Goal: Task Accomplishment & Management: Complete application form

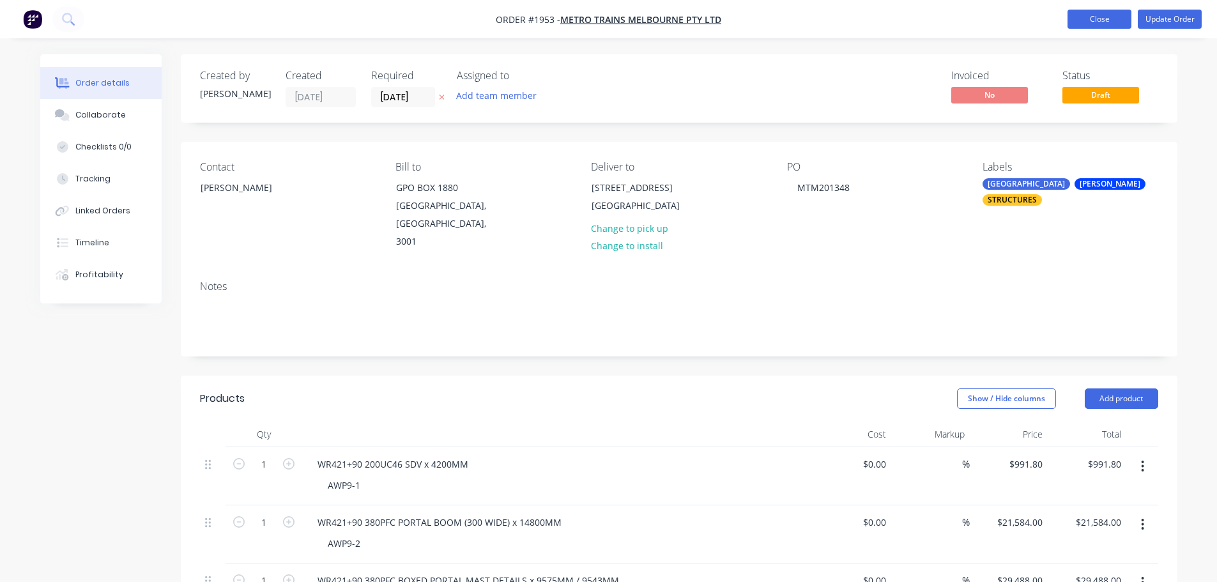
click at [1114, 27] on button "Close" at bounding box center [1099, 19] width 64 height 19
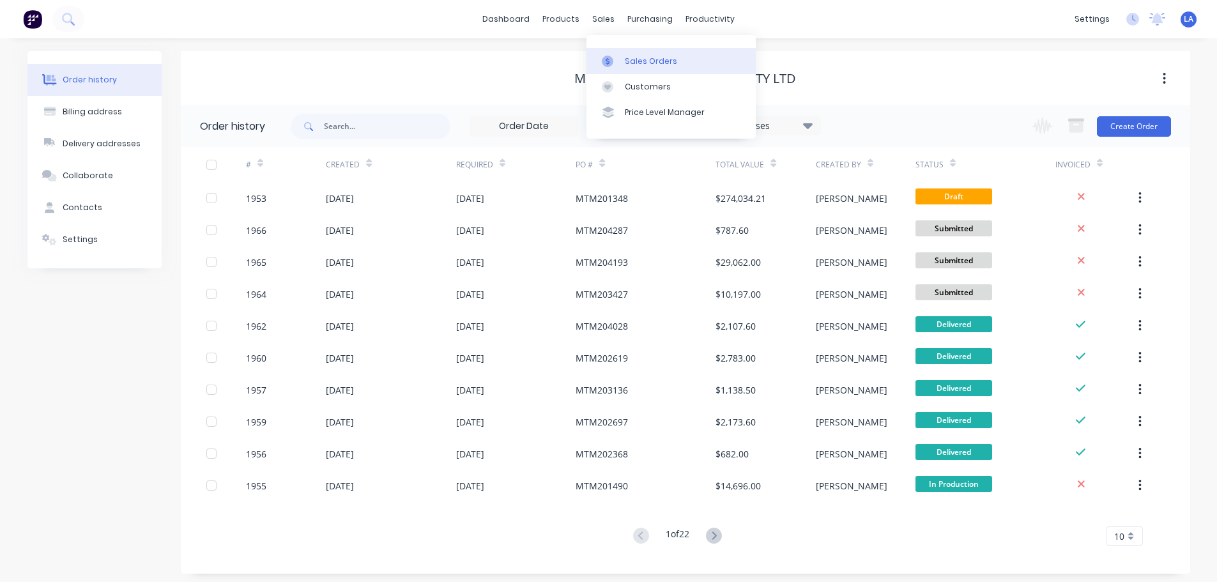
click at [608, 49] on link "Sales Orders" at bounding box center [670, 61] width 169 height 26
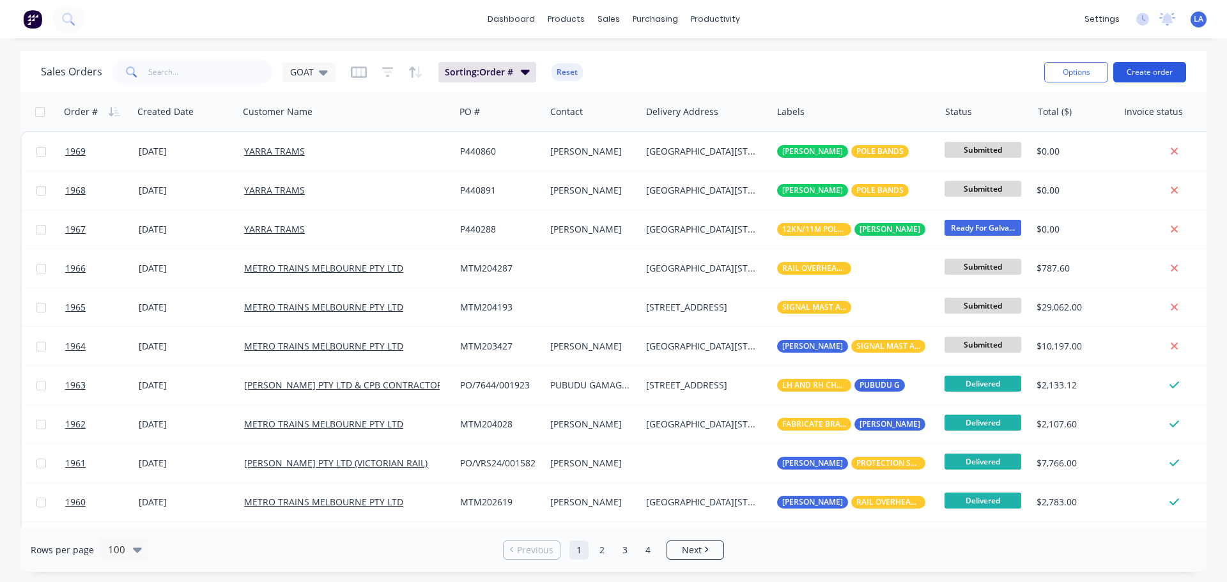
click at [1166, 71] on button "Create order" at bounding box center [1149, 72] width 73 height 20
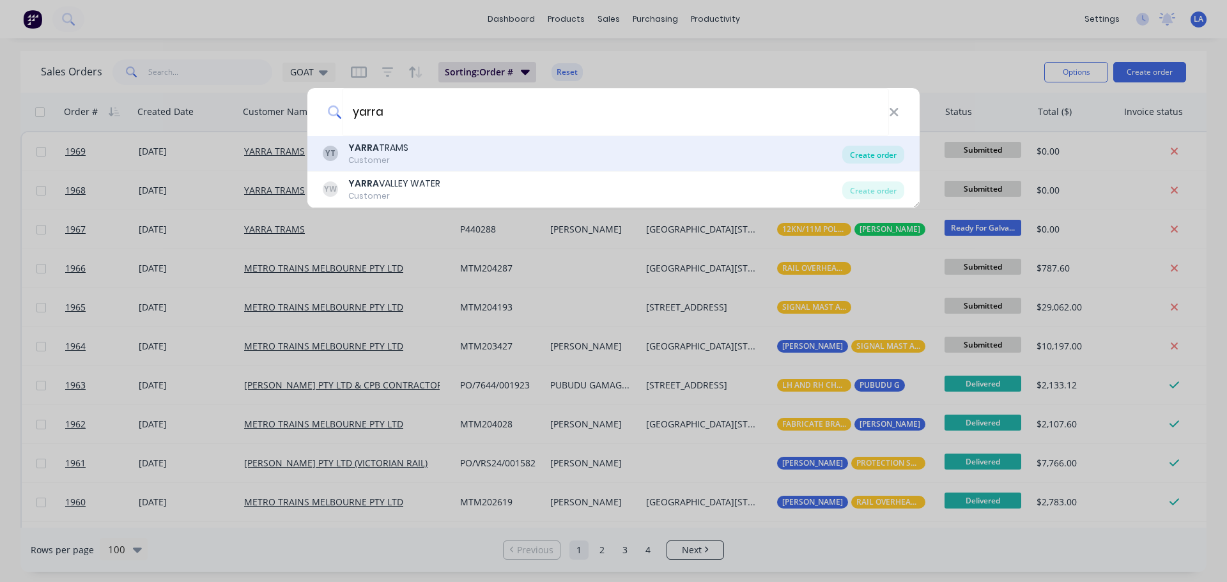
type input "yarra"
click at [868, 155] on div "Create order" at bounding box center [873, 155] width 62 height 18
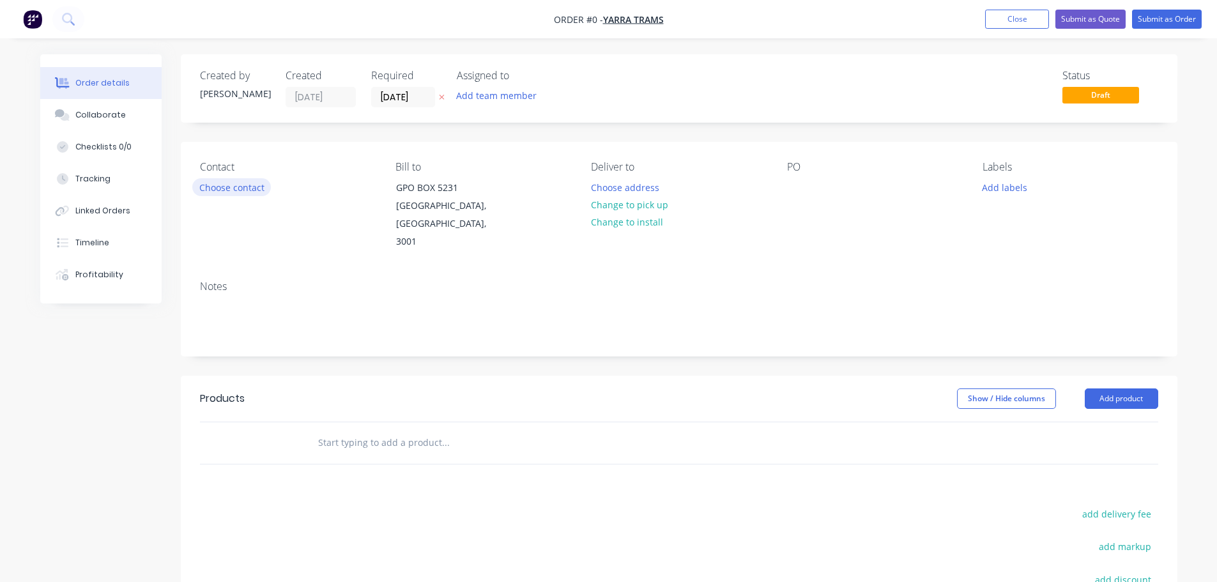
click at [245, 183] on button "Choose contact" at bounding box center [231, 186] width 79 height 17
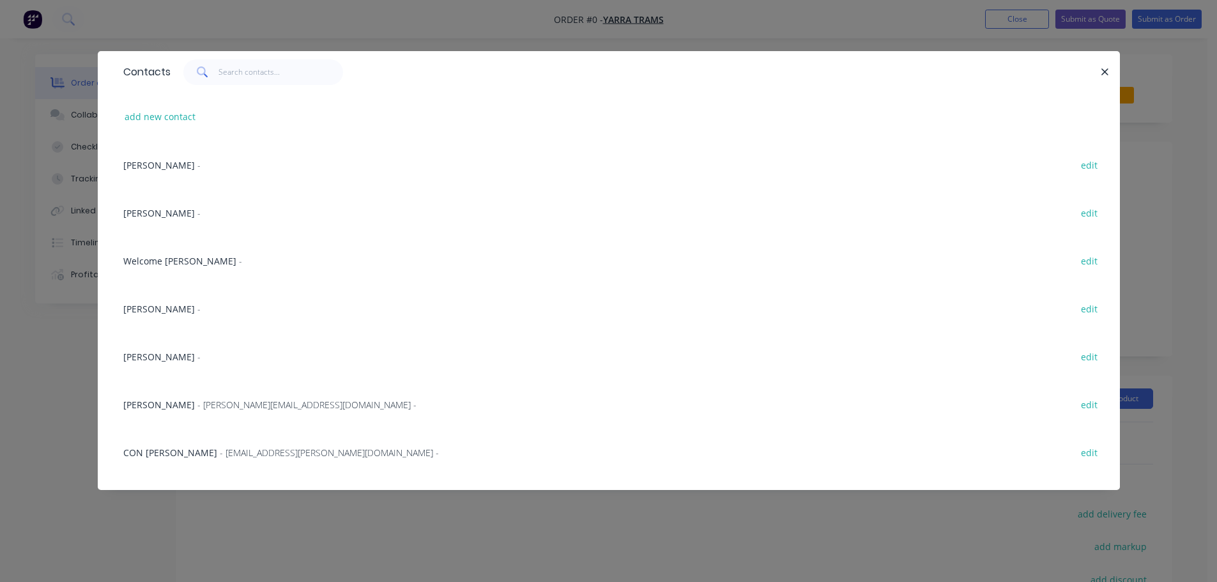
click at [164, 162] on span "[PERSON_NAME]" at bounding box center [159, 165] width 72 height 12
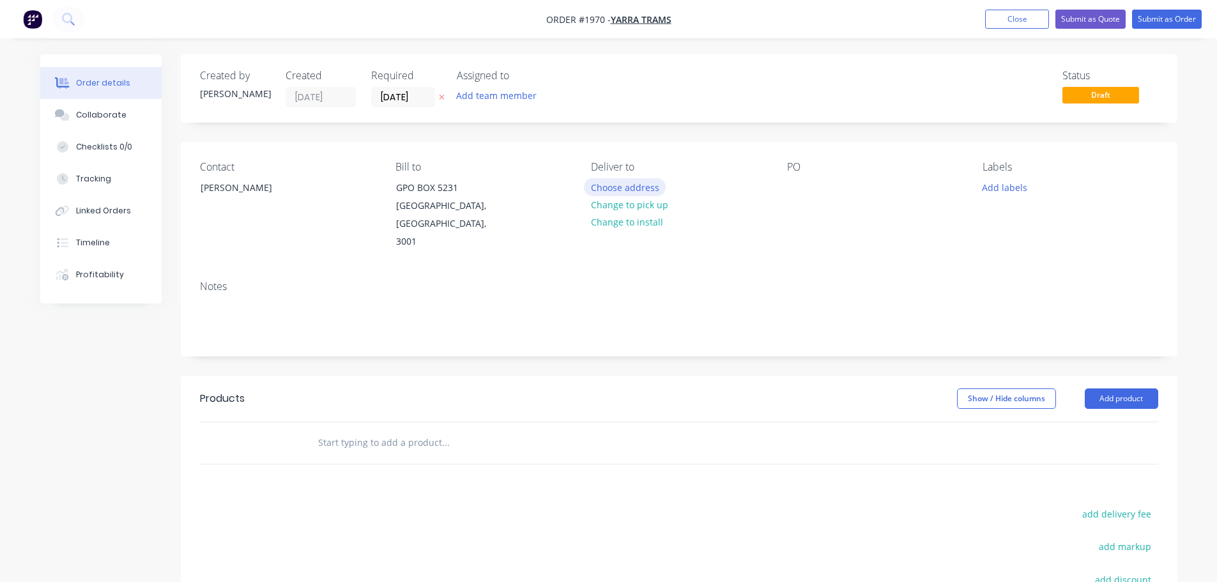
click at [623, 185] on button "Choose address" at bounding box center [625, 186] width 82 height 17
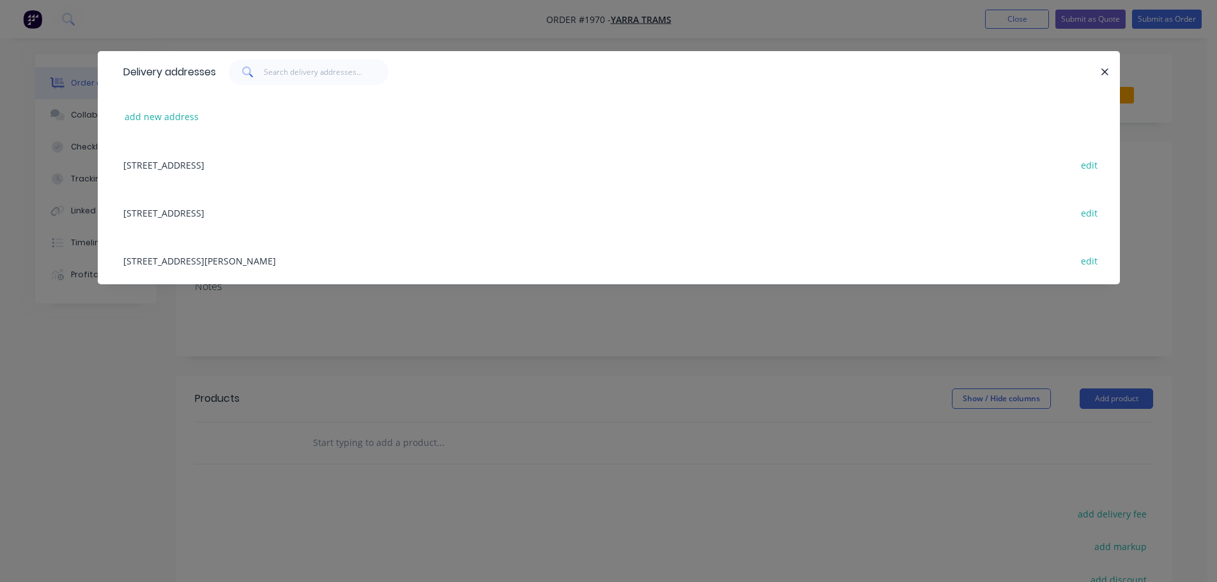
click at [252, 211] on div "[STREET_ADDRESS] edit" at bounding box center [609, 212] width 984 height 48
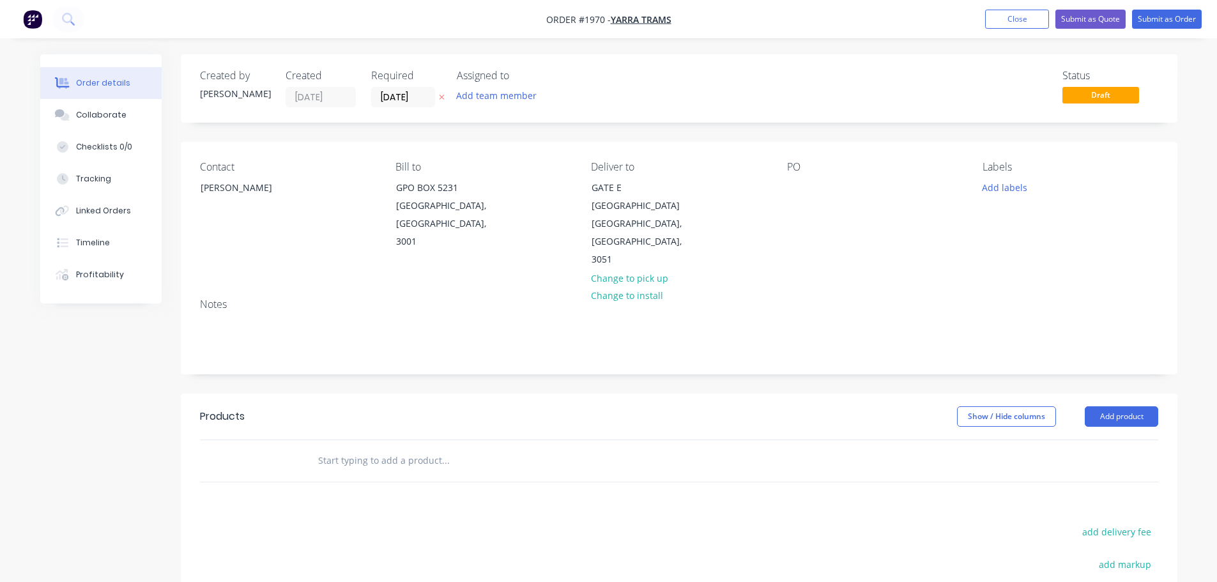
click at [813, 188] on div "PO" at bounding box center [874, 215] width 175 height 108
click at [804, 190] on div at bounding box center [797, 187] width 20 height 19
click at [1009, 183] on button "Add labels" at bounding box center [1004, 186] width 59 height 17
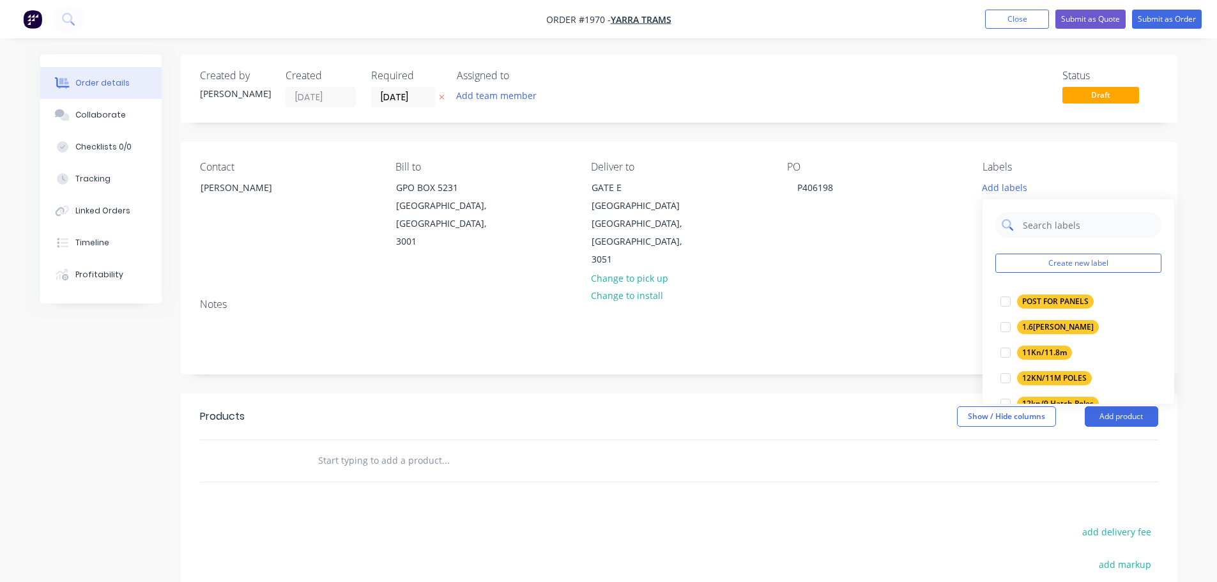
click at [1031, 219] on input "text" at bounding box center [1088, 225] width 134 height 26
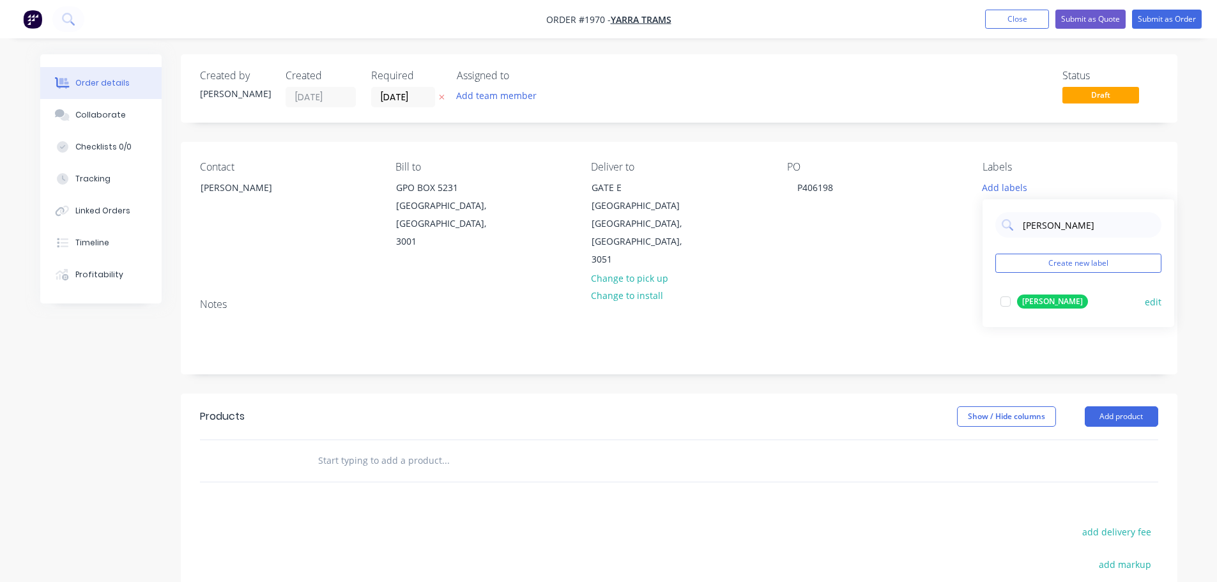
click at [1049, 299] on div "[PERSON_NAME]" at bounding box center [1052, 301] width 71 height 14
click at [1050, 236] on div "[PERSON_NAME] new label [PERSON_NAME] edit" at bounding box center [1079, 257] width 192 height 128
click at [1050, 225] on input "[PERSON_NAME]" at bounding box center [1088, 219] width 134 height 26
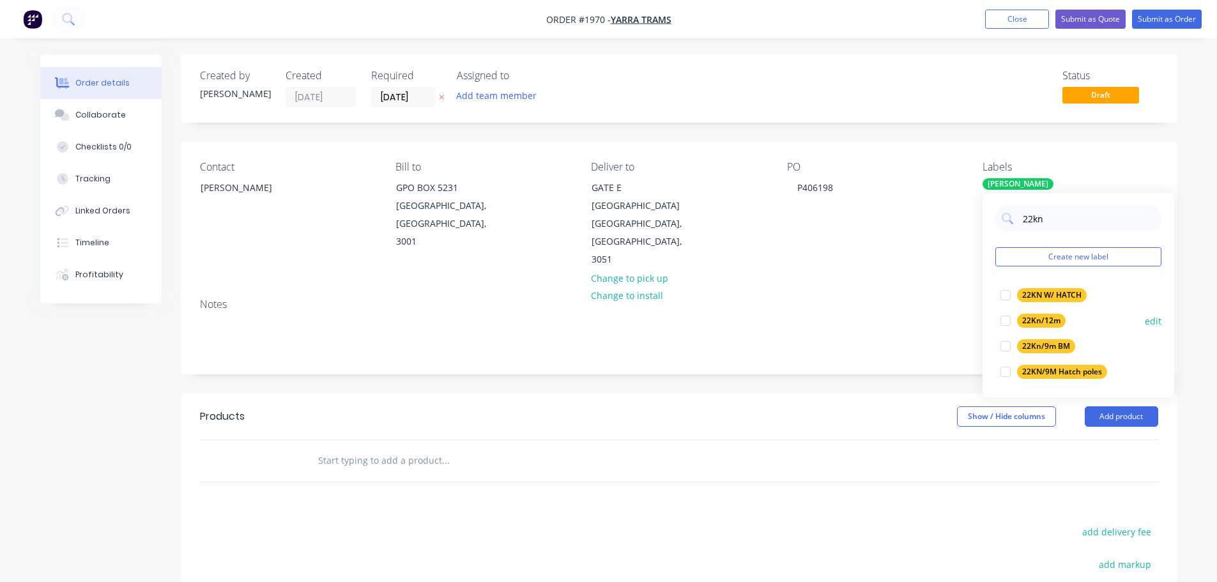
type input "22kn"
click at [1051, 332] on div "22Kn/12m edit" at bounding box center [1078, 321] width 166 height 26
click at [1048, 319] on div "22Kn/12m" at bounding box center [1041, 321] width 49 height 14
click at [862, 288] on div "Notes" at bounding box center [679, 331] width 997 height 86
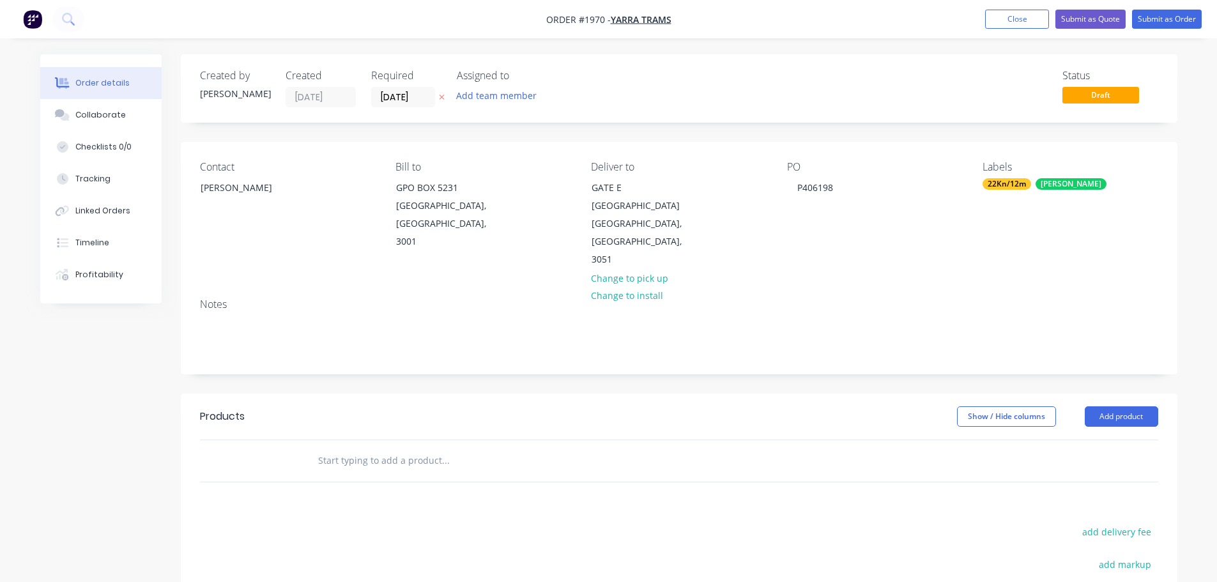
click at [376, 448] on input "text" at bounding box center [445, 461] width 256 height 26
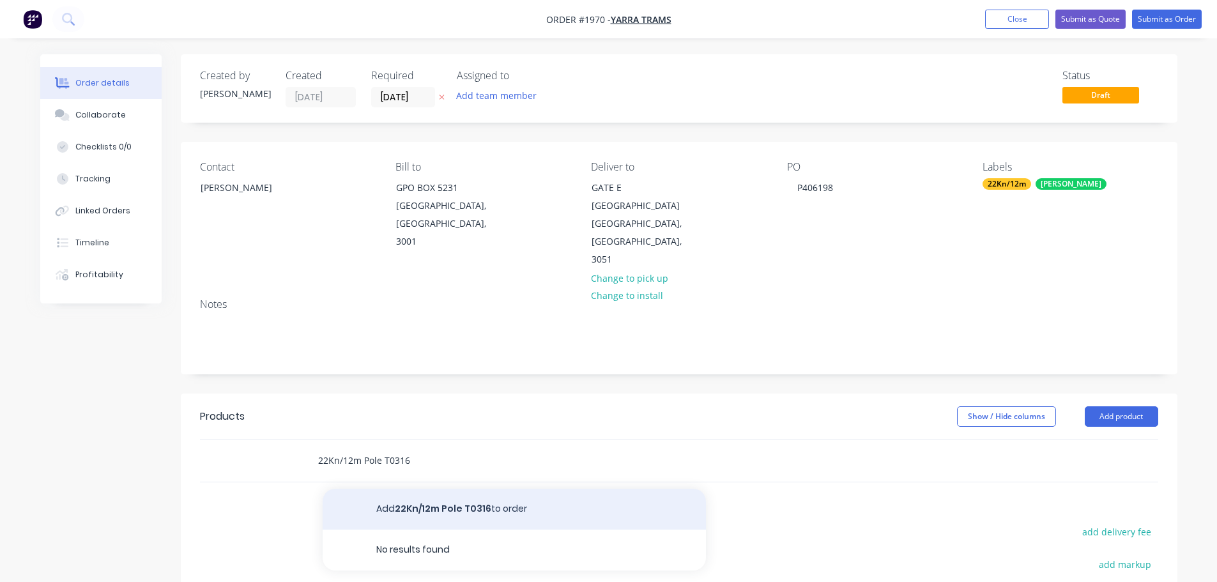
type input "22Kn/12m Pole T0316"
click at [439, 489] on button "Add 22Kn/12m Pole T0316 to order" at bounding box center [514, 509] width 383 height 41
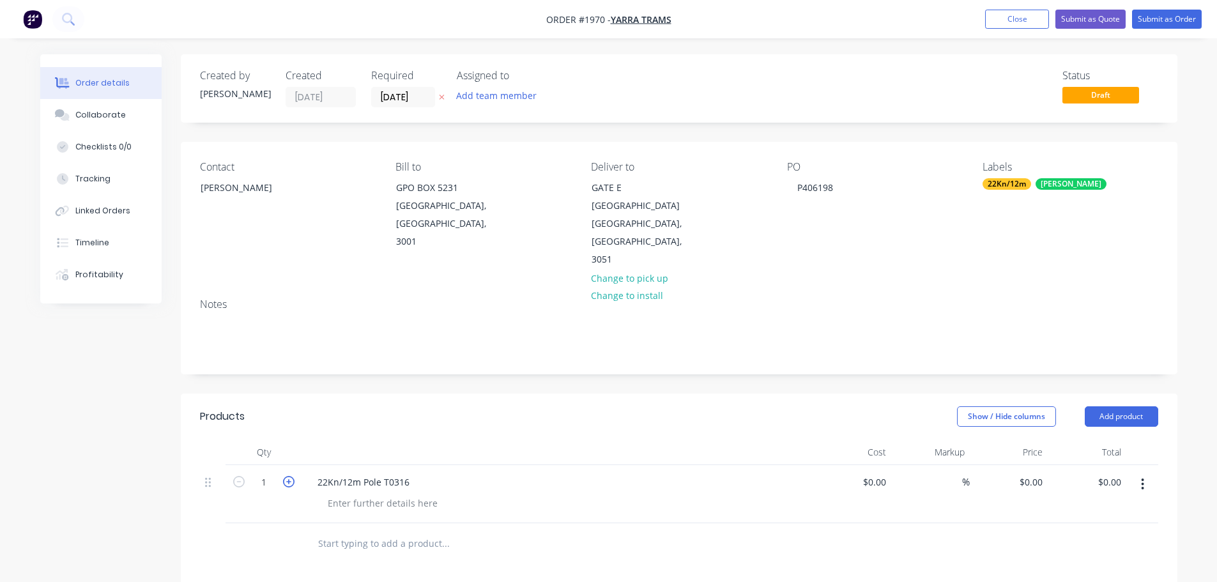
click at [290, 476] on icon "button" at bounding box center [288, 481] width 11 height 11
click at [266, 473] on input "2" at bounding box center [263, 482] width 33 height 19
type input "30"
click at [595, 465] on div "22Kn/12m Pole T0316" at bounding box center [557, 494] width 511 height 58
click at [1174, 10] on button "Submit as Order" at bounding box center [1167, 19] width 70 height 19
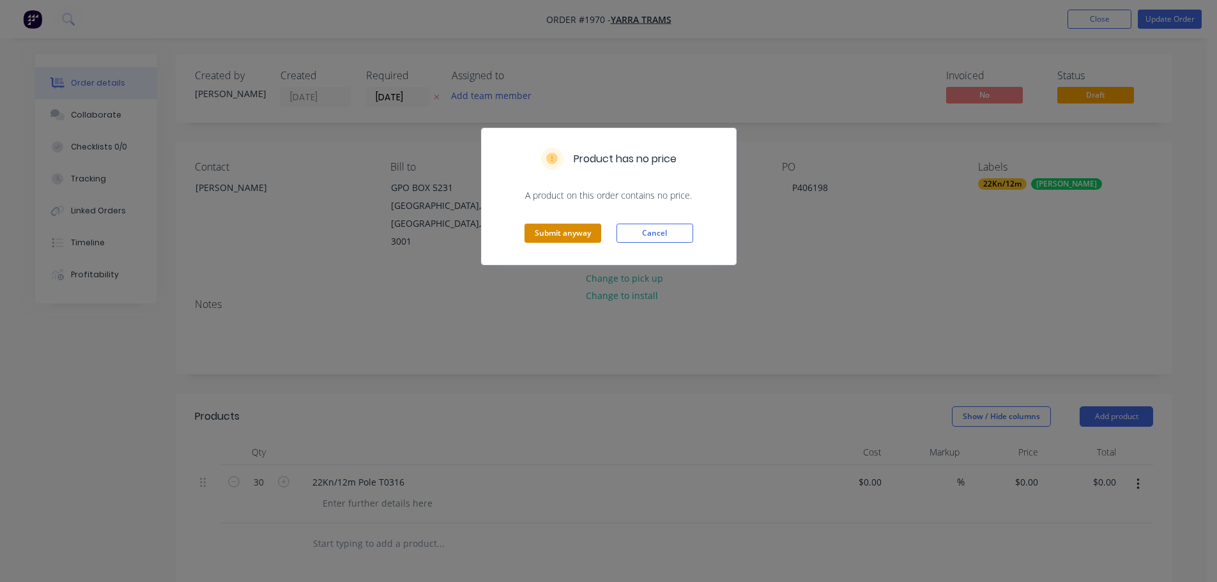
click at [575, 231] on button "Submit anyway" at bounding box center [562, 233] width 77 height 19
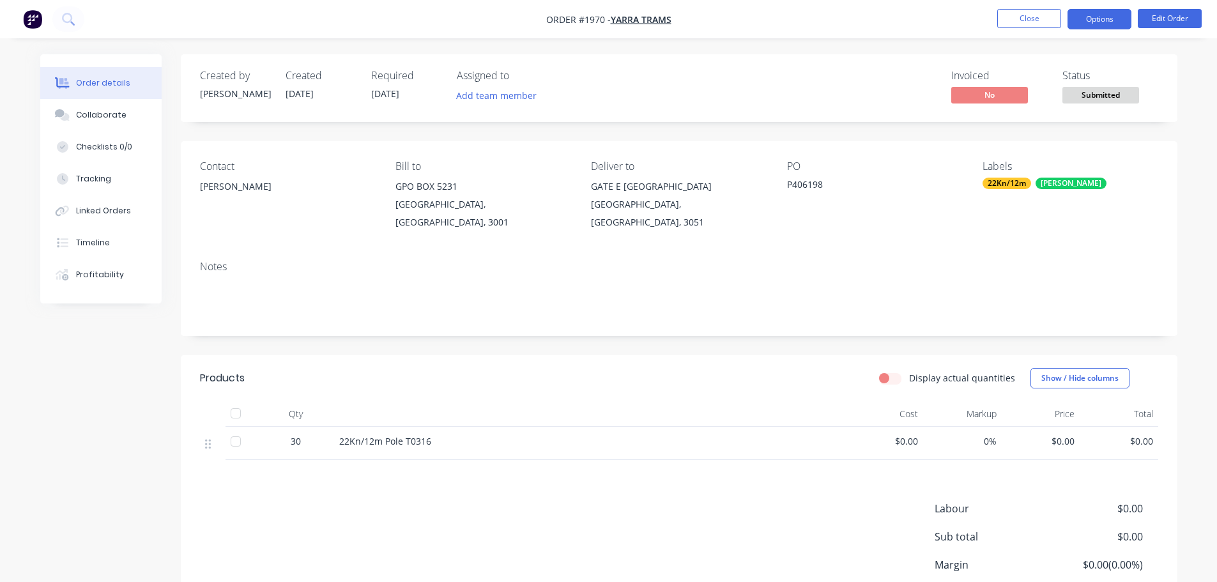
click at [1103, 22] on button "Options" at bounding box center [1099, 19] width 64 height 20
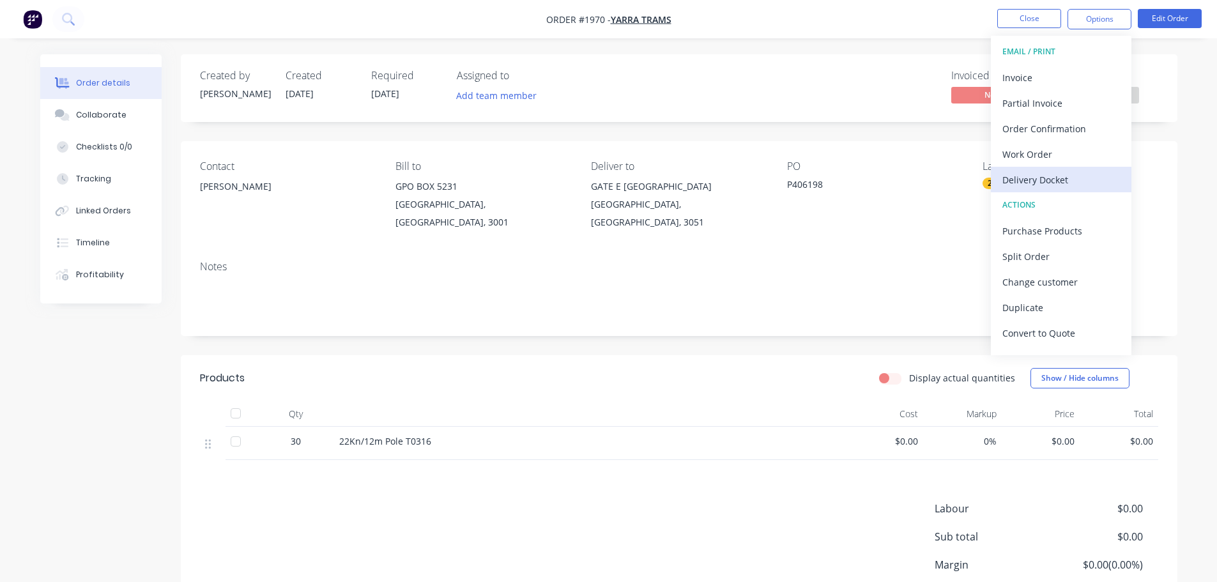
click at [1056, 172] on div "Delivery Docket" at bounding box center [1061, 180] width 118 height 19
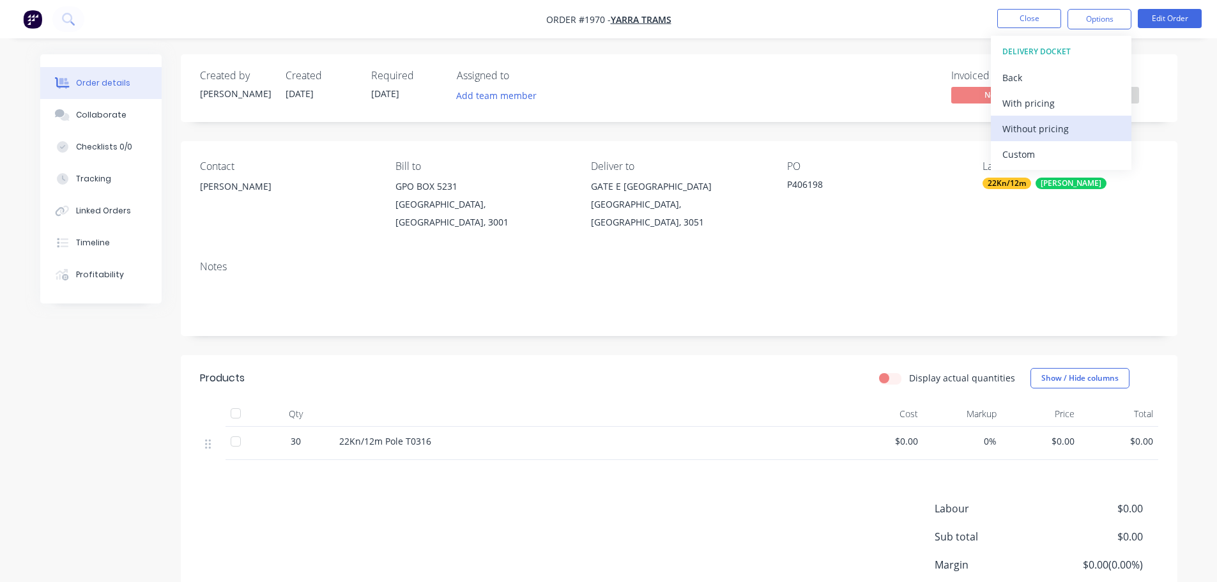
click at [1063, 134] on div "Without pricing" at bounding box center [1061, 128] width 118 height 19
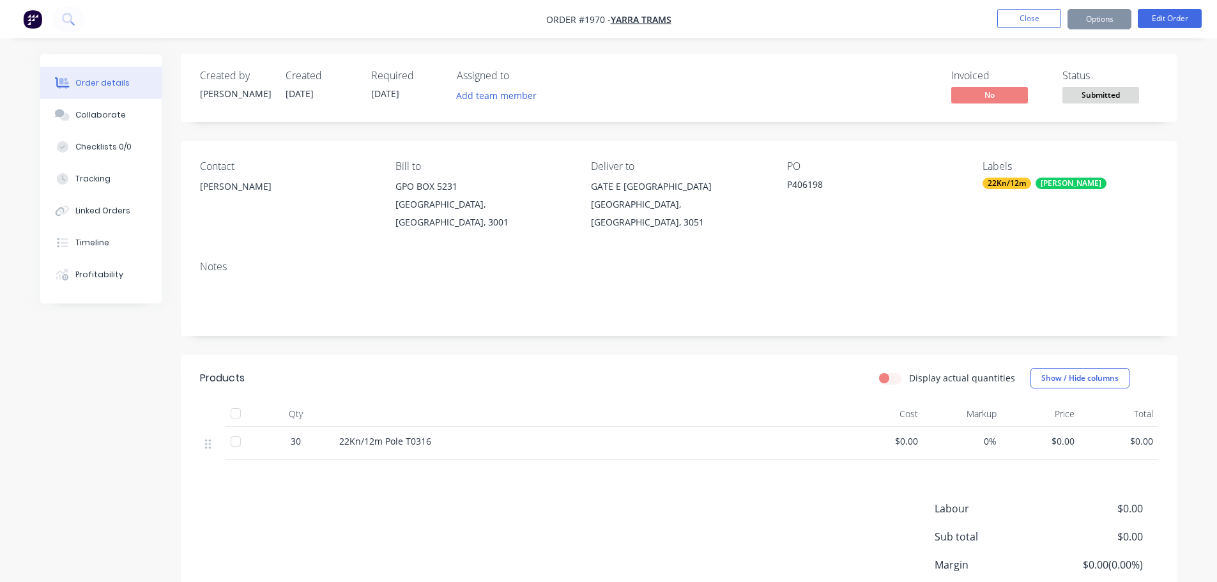
click at [823, 54] on div "Created by [PERSON_NAME] Created [DATE] Required [DATE] Assigned to Add team me…" at bounding box center [679, 88] width 997 height 68
click at [1104, 95] on span "Submitted" at bounding box center [1100, 95] width 77 height 16
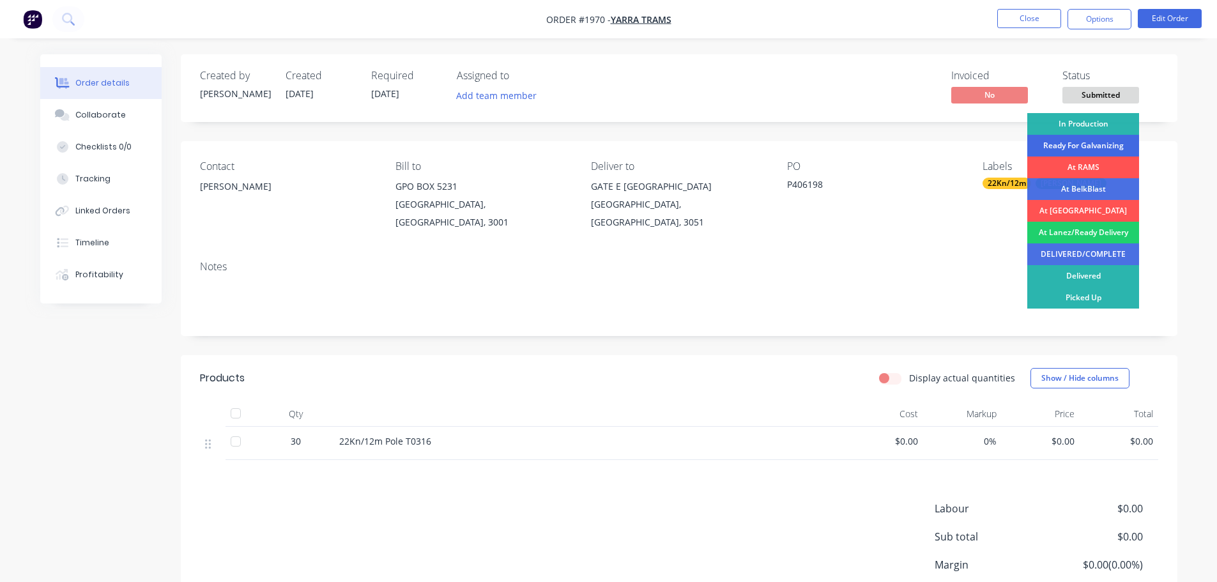
click at [1095, 144] on div "Ready For Galvanizing" at bounding box center [1083, 146] width 112 height 22
